Goal: Entertainment & Leisure: Consume media (video, audio)

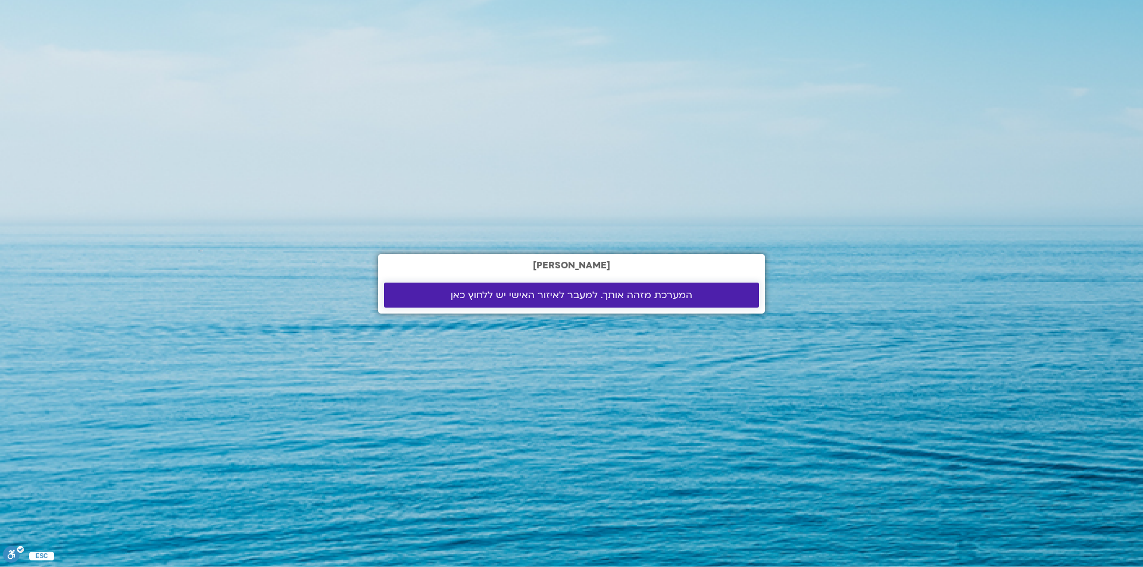
click at [493, 295] on span "המערכת מזהה אותך. למעבר לאיזור האישי יש ללחוץ כאן" at bounding box center [571, 295] width 242 height 11
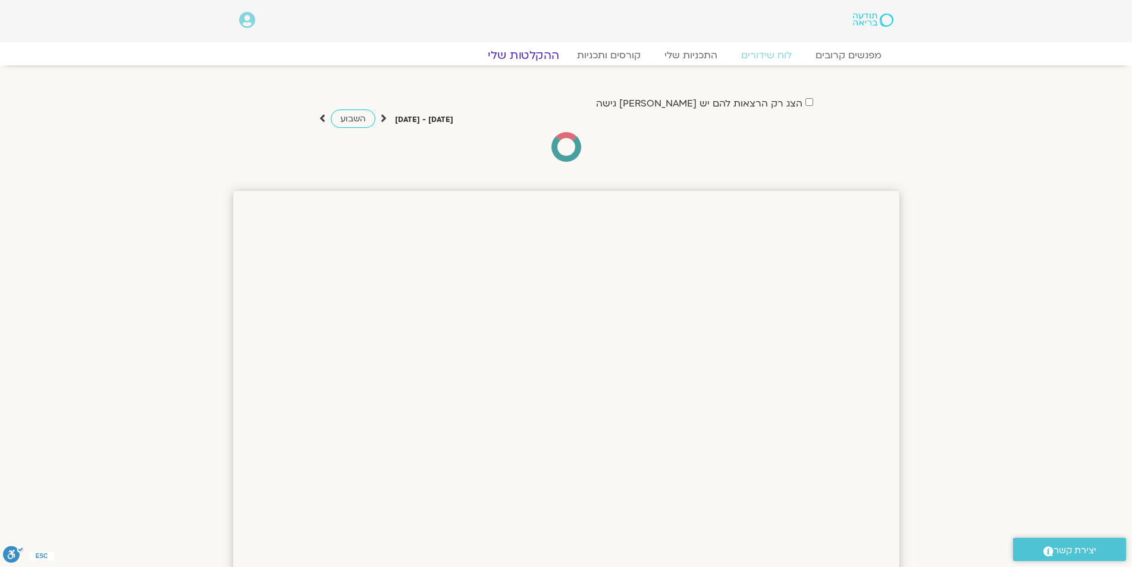
click at [524, 55] on link "ההקלטות שלי" at bounding box center [524, 55] width 100 height 14
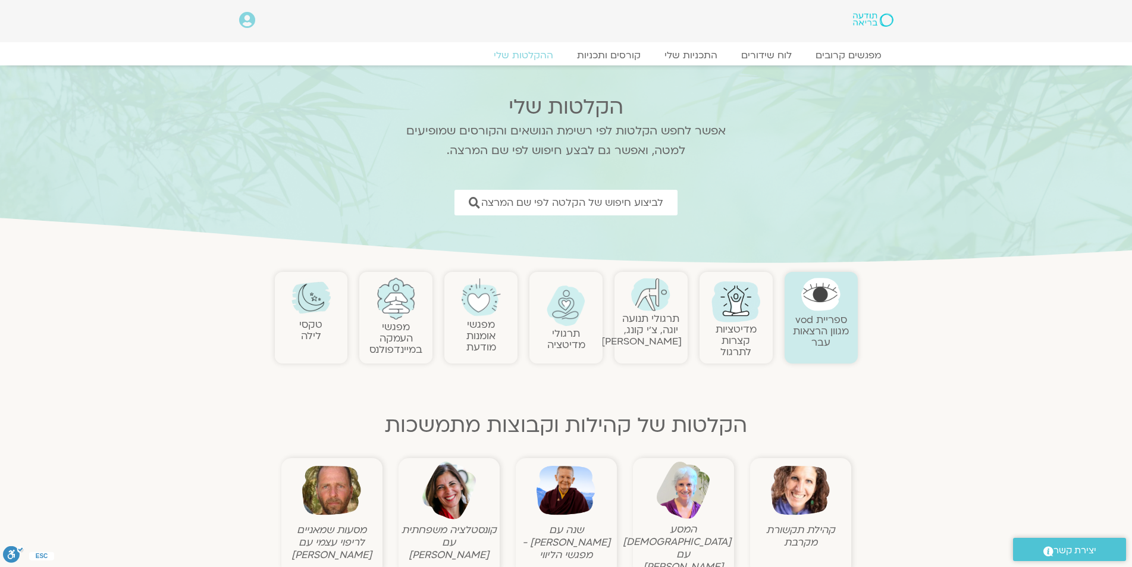
click at [571, 493] on img at bounding box center [566, 490] width 59 height 59
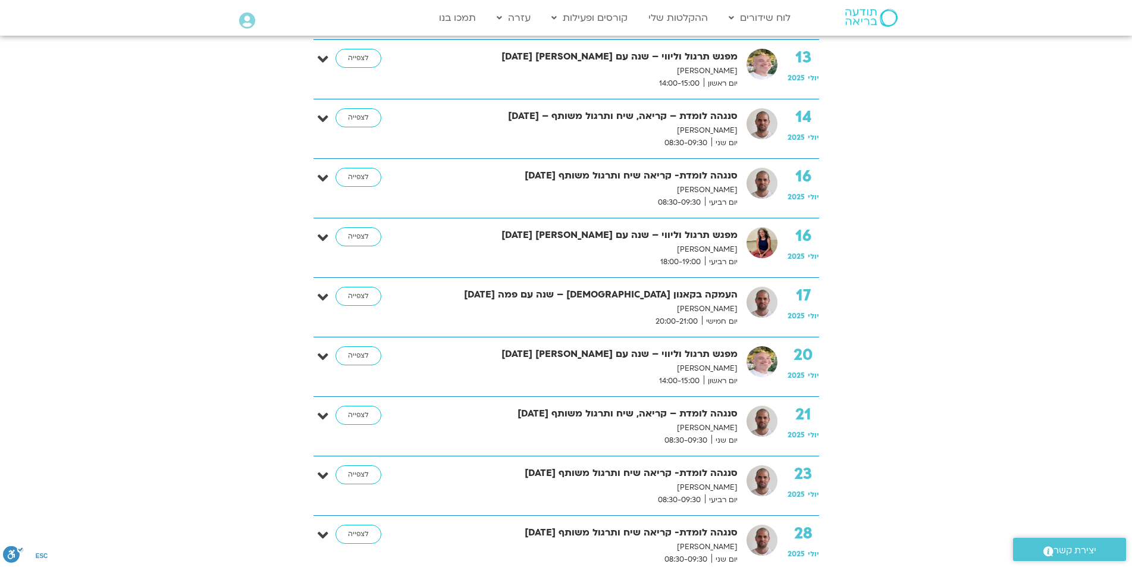
scroll to position [14282, 0]
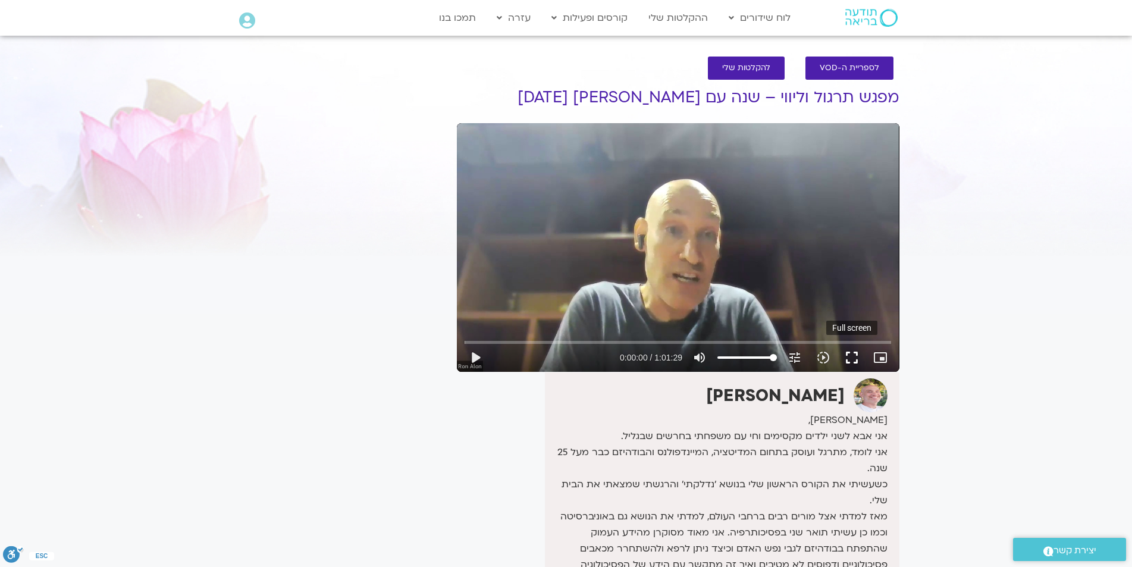
click at [852, 357] on button "fullscreen" at bounding box center [852, 357] width 29 height 29
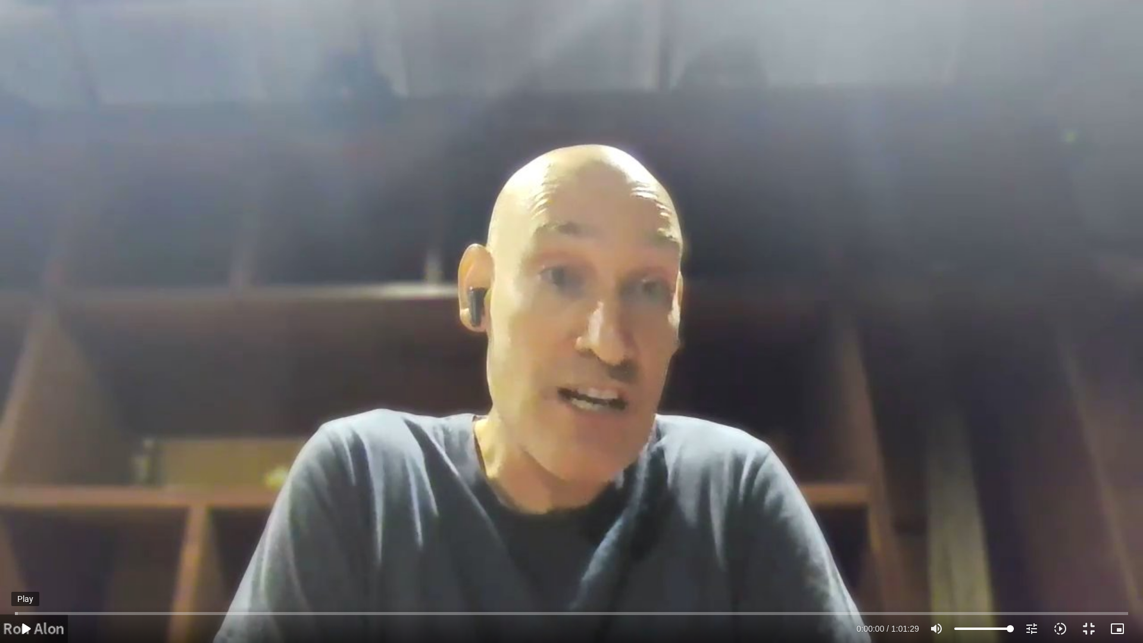
click at [29, 567] on button "play_arrow" at bounding box center [25, 628] width 29 height 29
click at [489, 420] on div "Skip Ad 4:30 pause 0:00:14 / 1:01:29 volume_up Mute tune Resolution Auto 720p s…" at bounding box center [571, 321] width 1143 height 643
type input "14.812"
